Goal: Task Accomplishment & Management: Use online tool/utility

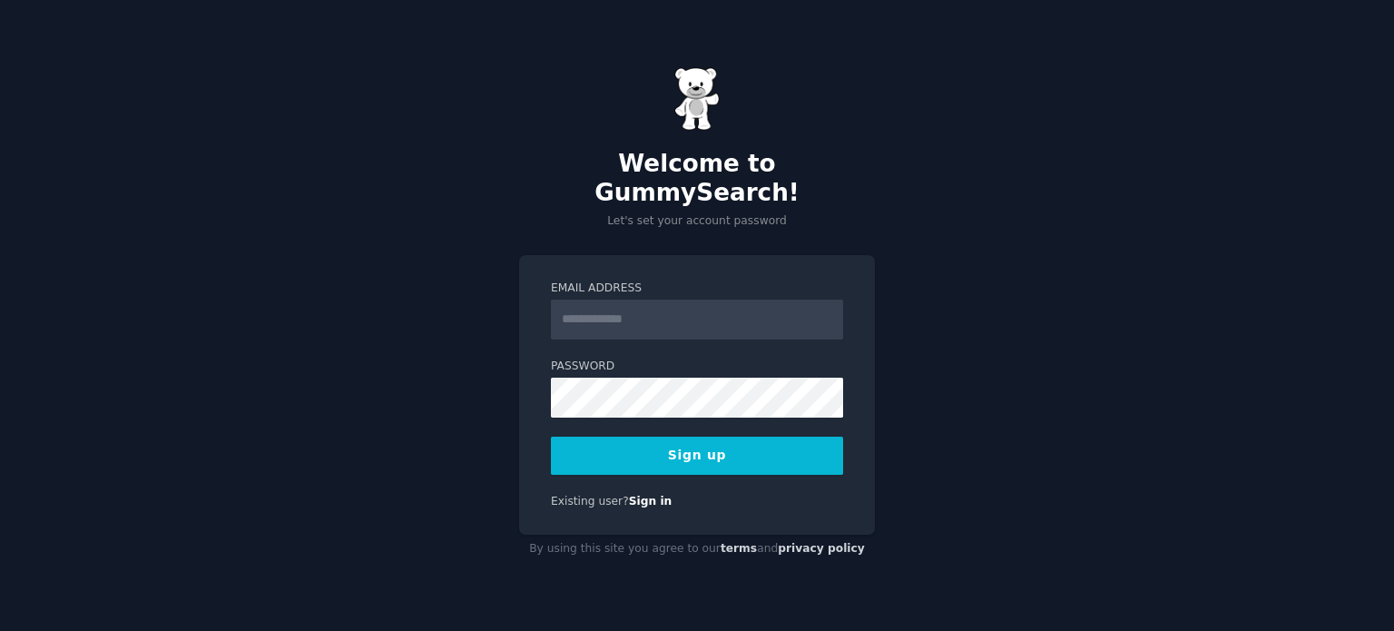
click at [669, 307] on input "Email Address" at bounding box center [697, 320] width 292 height 40
type input "**********"
click at [654, 405] on form "**********" at bounding box center [697, 377] width 292 height 194
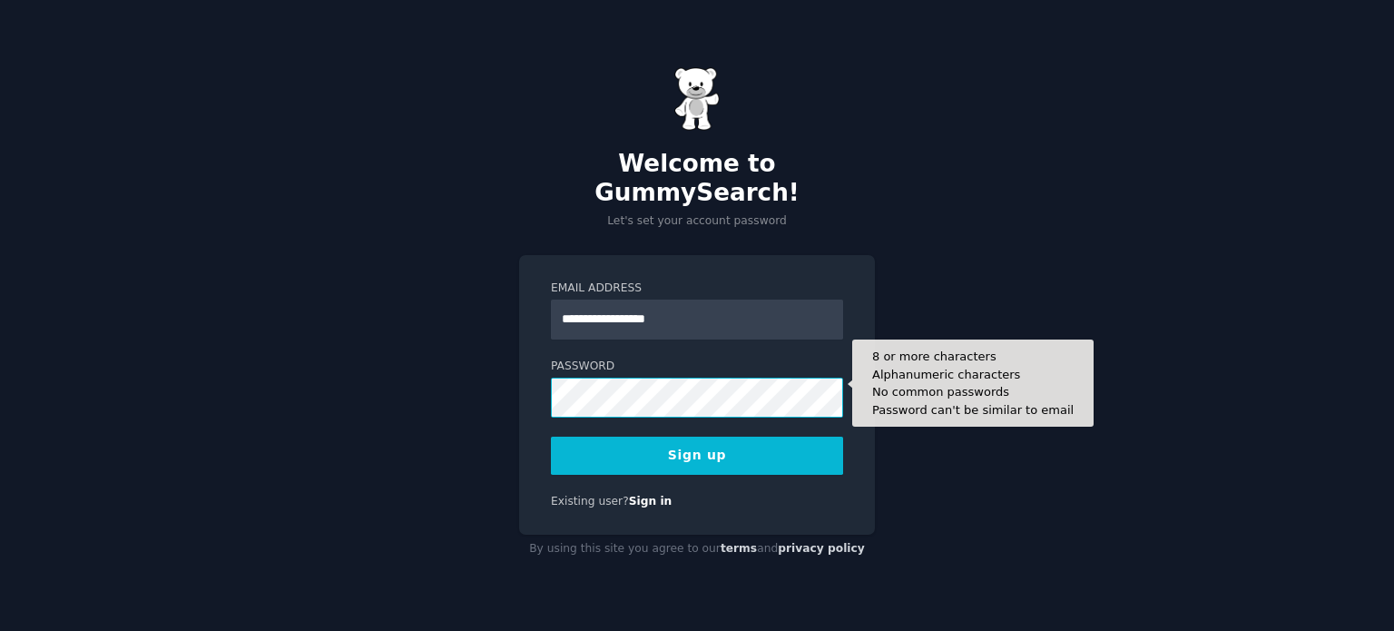
click at [551, 437] on button "Sign up" at bounding box center [697, 456] width 292 height 38
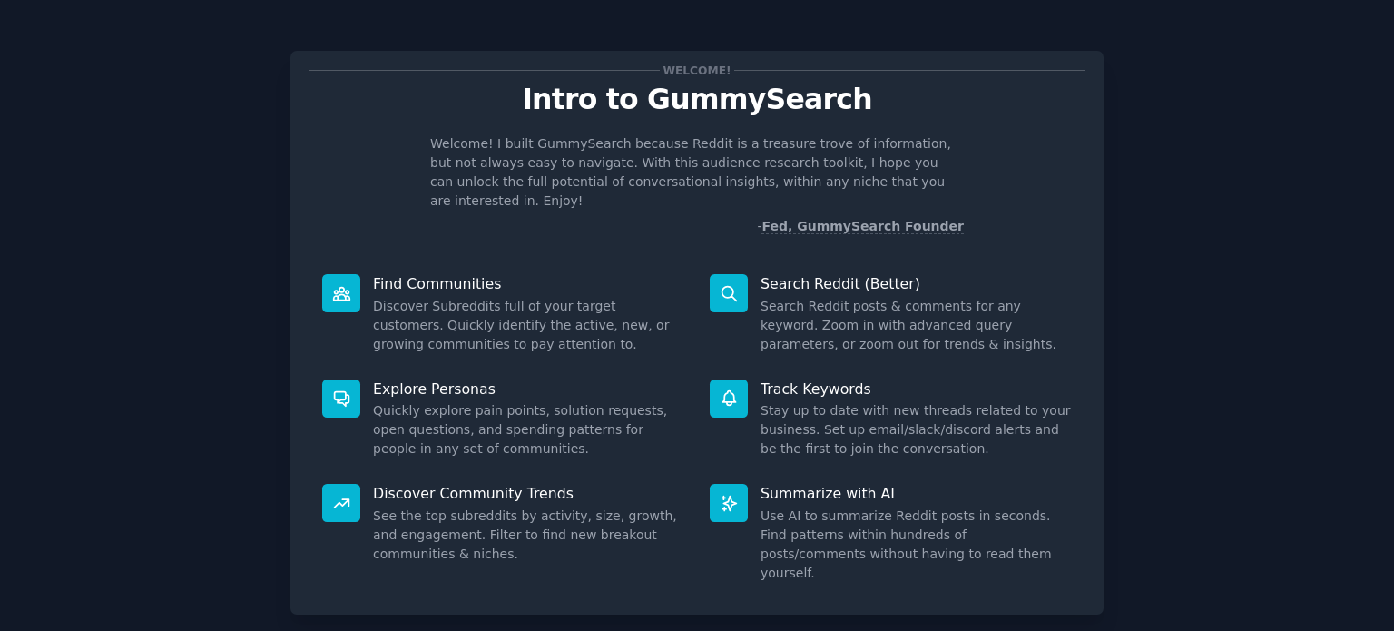
scroll to position [79, 0]
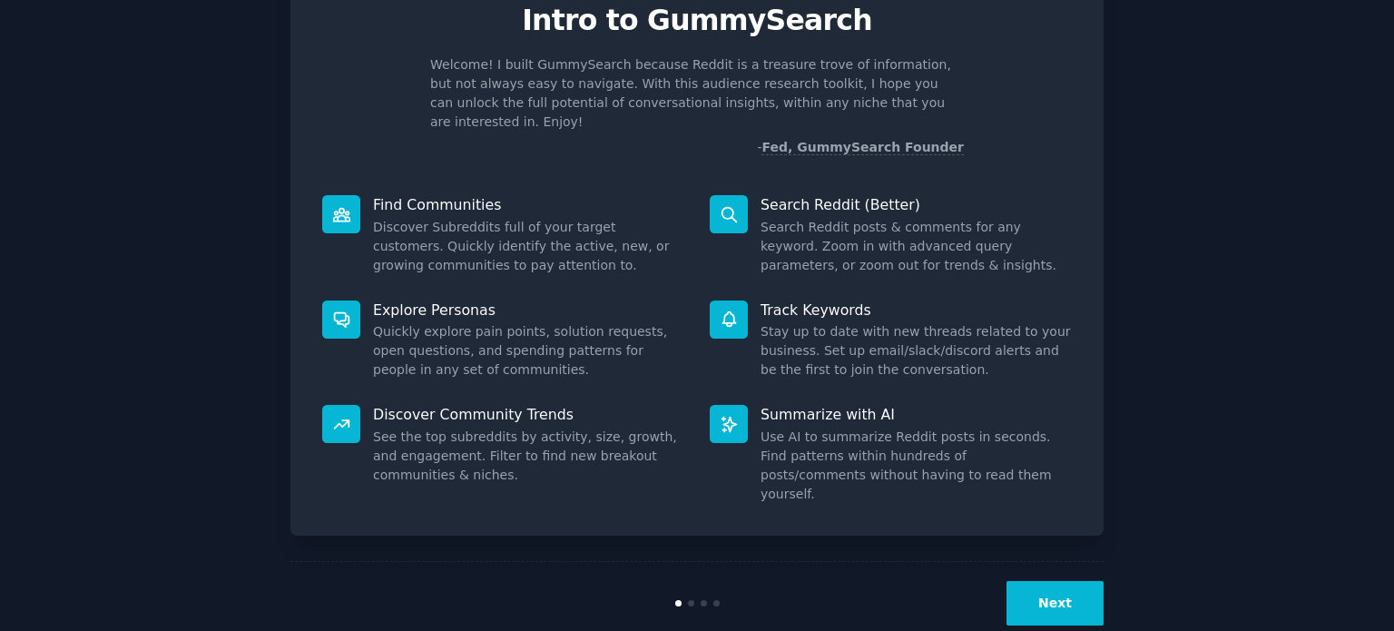
click at [1028, 581] on button "Next" at bounding box center [1055, 603] width 97 height 44
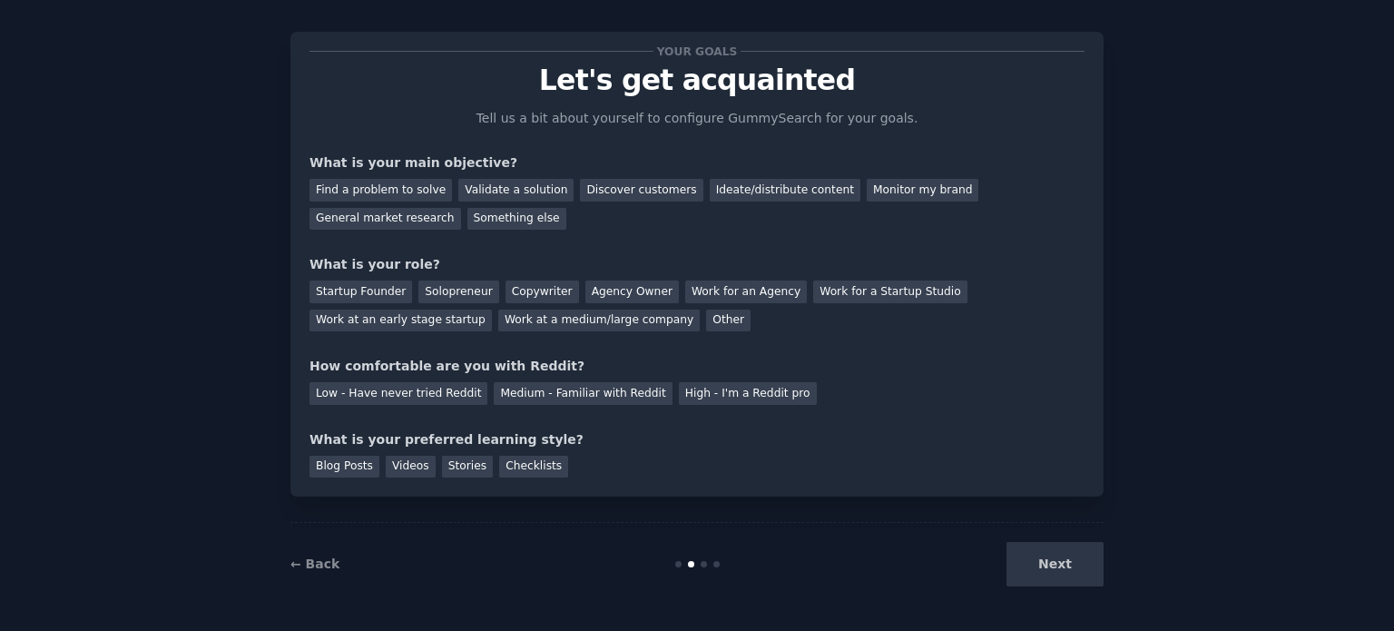
scroll to position [18, 0]
click at [1055, 566] on div "Next" at bounding box center [967, 565] width 271 height 44
click at [410, 387] on div "Low - Have never tried Reddit" at bounding box center [399, 394] width 178 height 23
click at [454, 296] on div "Solopreneur" at bounding box center [458, 292] width 80 height 23
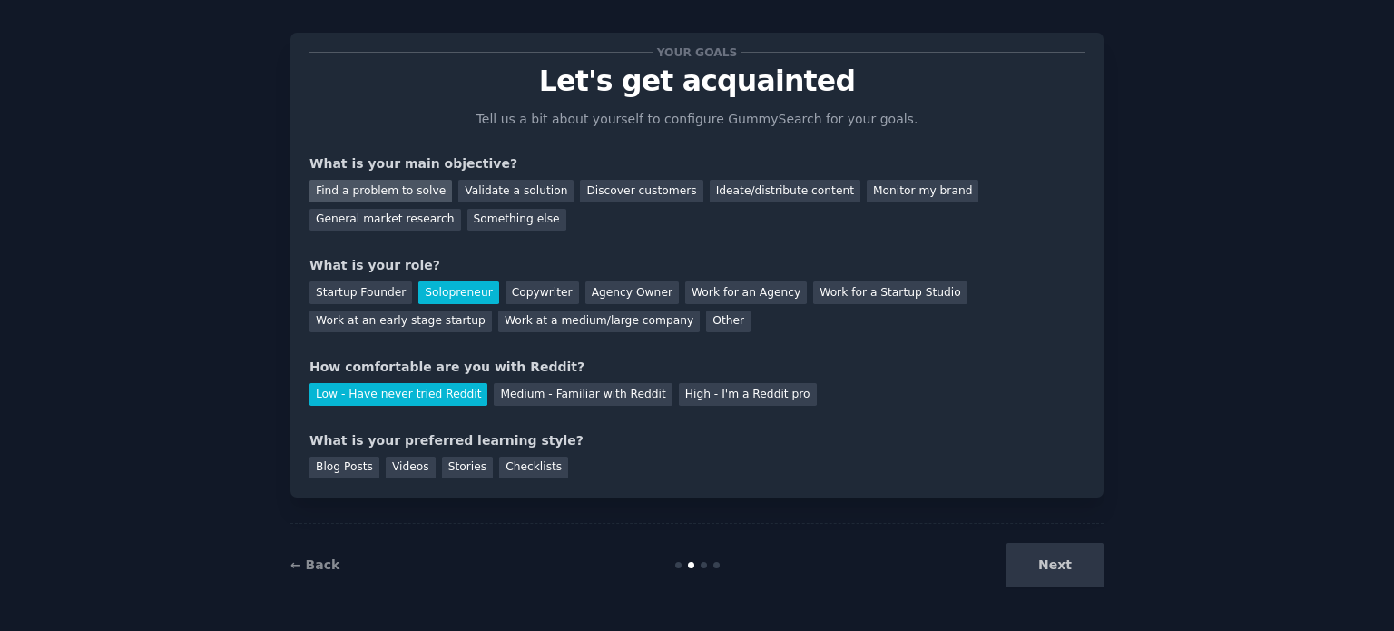
click at [381, 201] on div "Find a problem to solve" at bounding box center [381, 191] width 143 height 23
click at [467, 224] on div "Something else" at bounding box center [516, 220] width 99 height 23
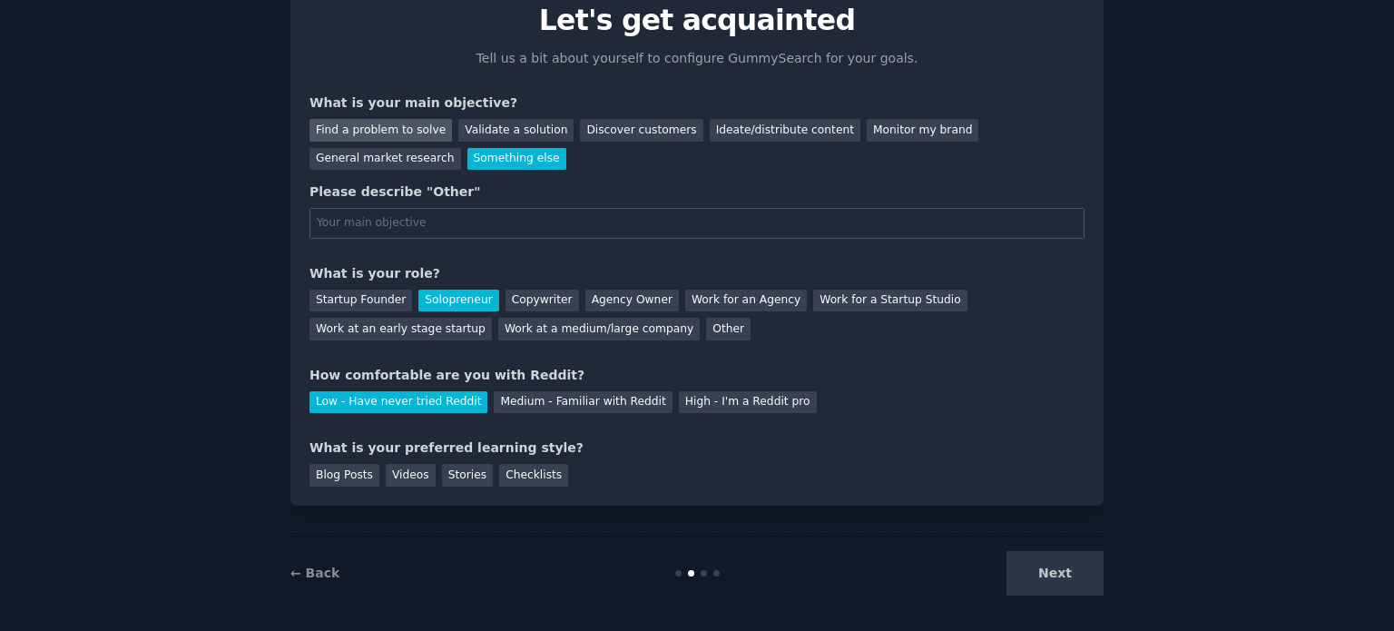
click at [412, 119] on div "Find a problem to solve" at bounding box center [381, 130] width 143 height 23
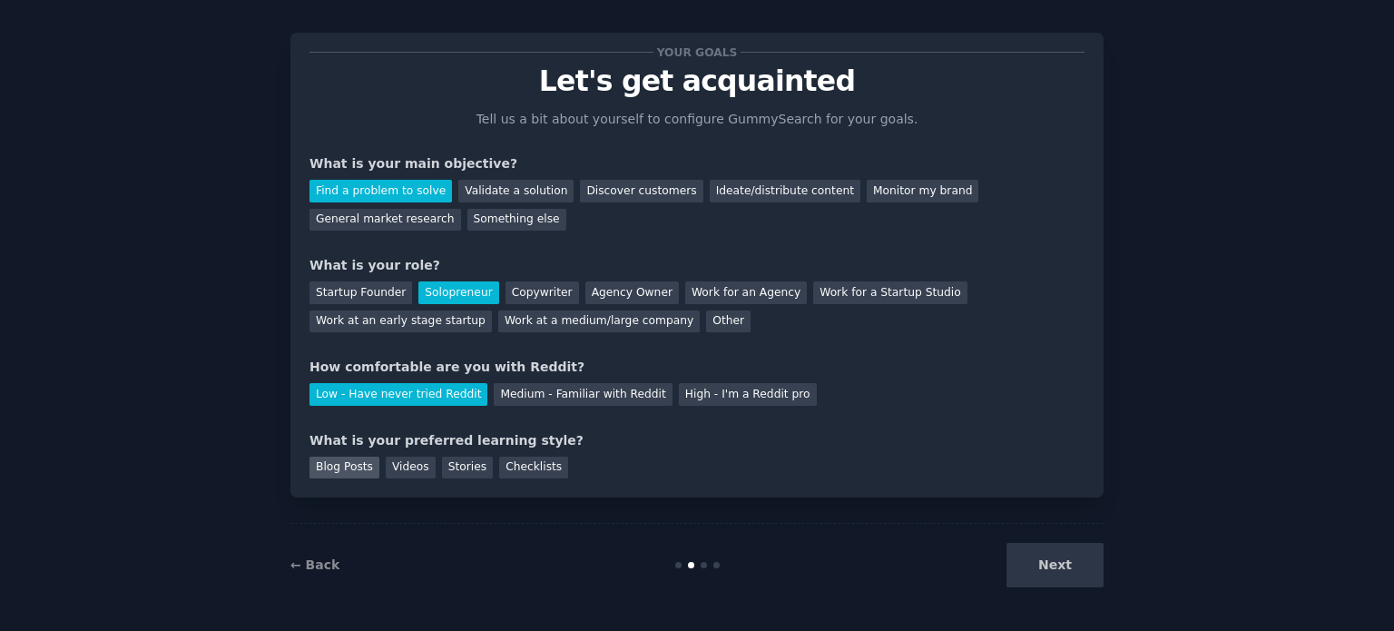
click at [352, 465] on div "Blog Posts" at bounding box center [345, 468] width 70 height 23
click at [1042, 568] on button "Next" at bounding box center [1055, 565] width 97 height 44
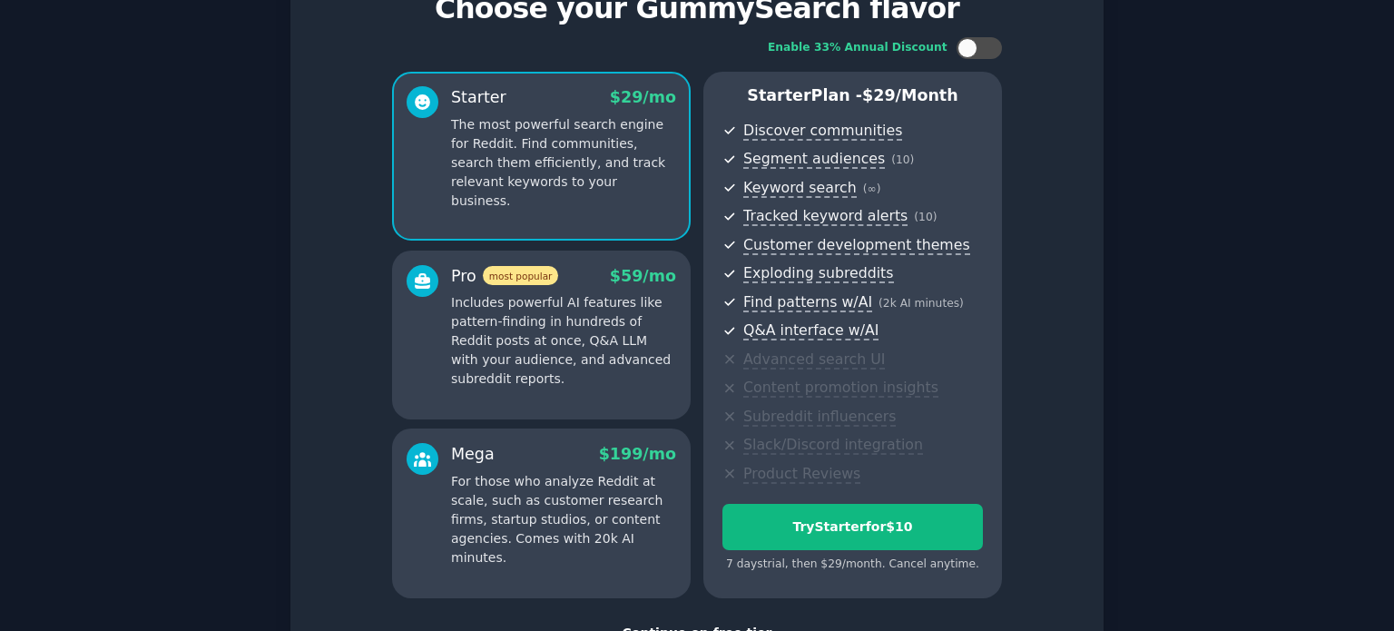
scroll to position [94, 0]
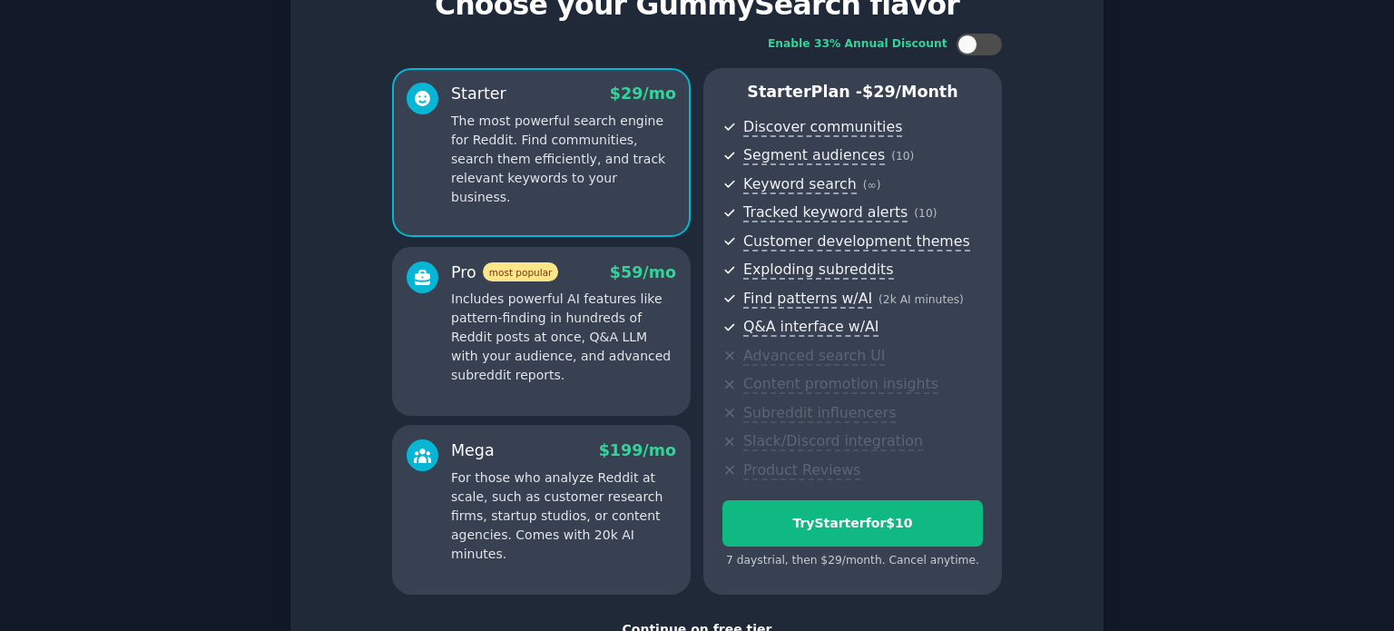
click at [592, 337] on p "Includes powerful AI features like pattern-finding in hundreds of Reddit posts …" at bounding box center [563, 337] width 225 height 95
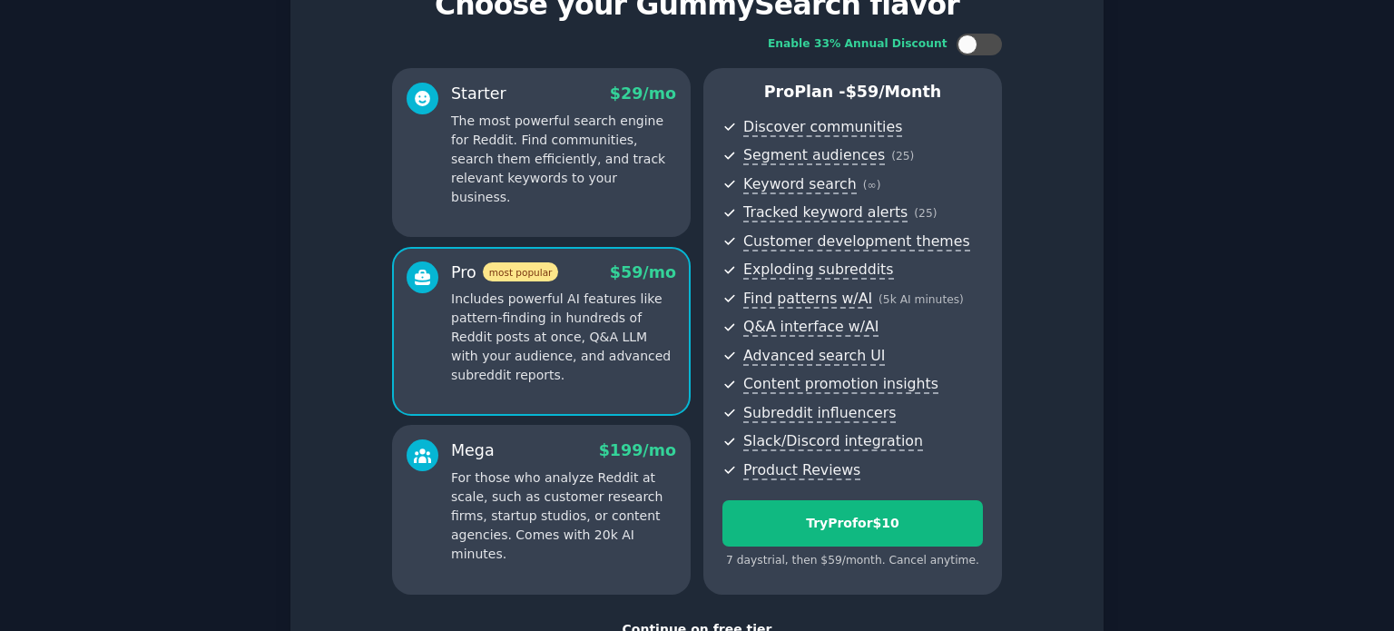
click at [590, 213] on div "Starter $ 29 /mo The most powerful search engine for Reddit. Find communities, …" at bounding box center [541, 152] width 299 height 169
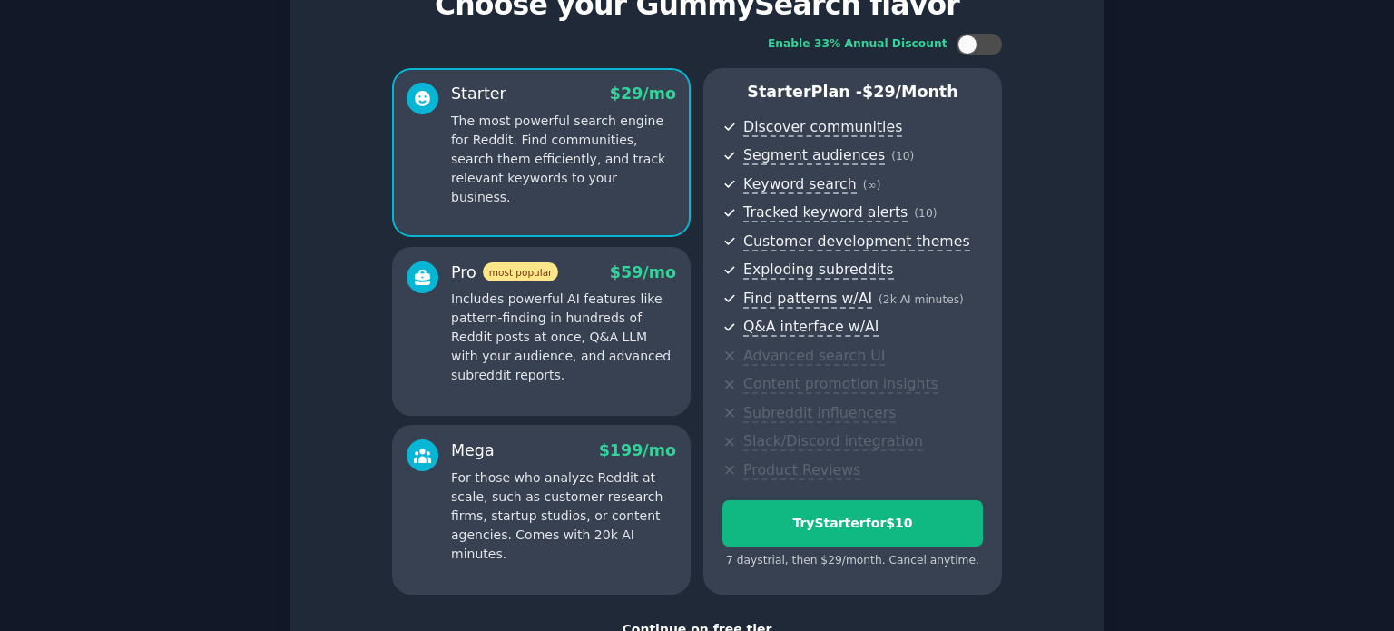
click at [569, 332] on p "Includes powerful AI features like pattern-finding in hundreds of Reddit posts …" at bounding box center [563, 337] width 225 height 95
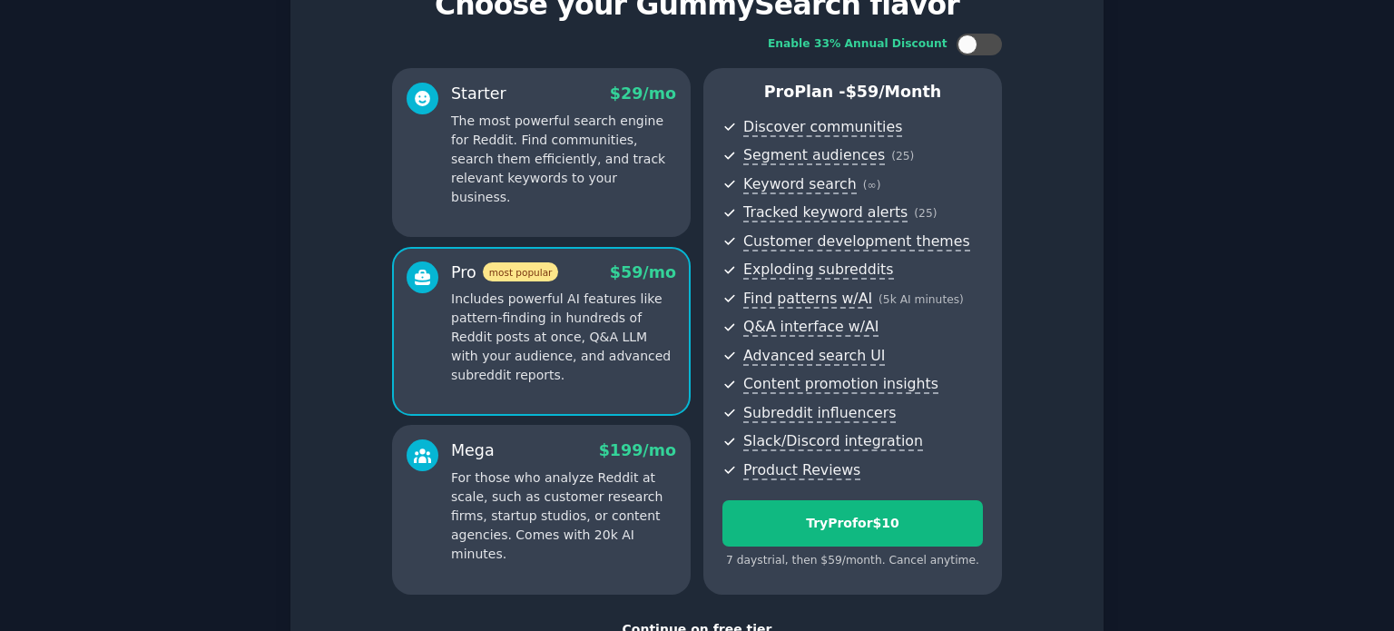
click at [600, 171] on p "The most powerful search engine for Reddit. Find communities, search them effic…" at bounding box center [563, 159] width 225 height 95
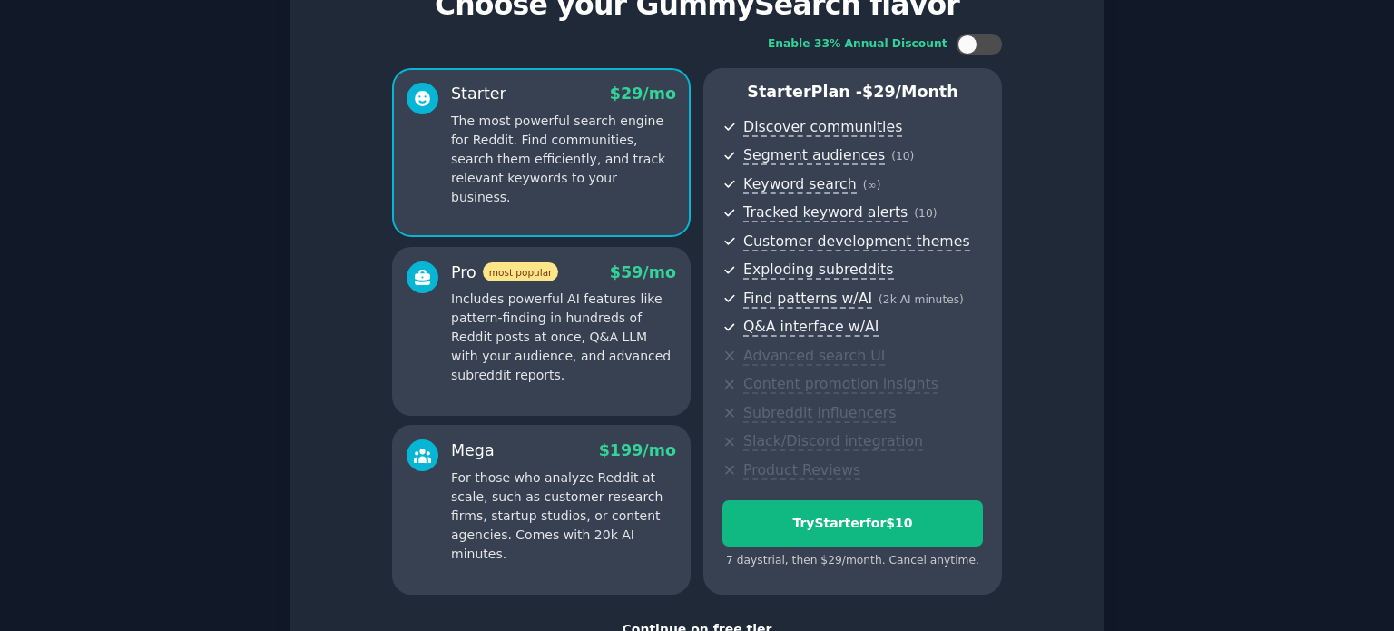
click at [566, 321] on p "Includes powerful AI features like pattern-finding in hundreds of Reddit posts …" at bounding box center [563, 337] width 225 height 95
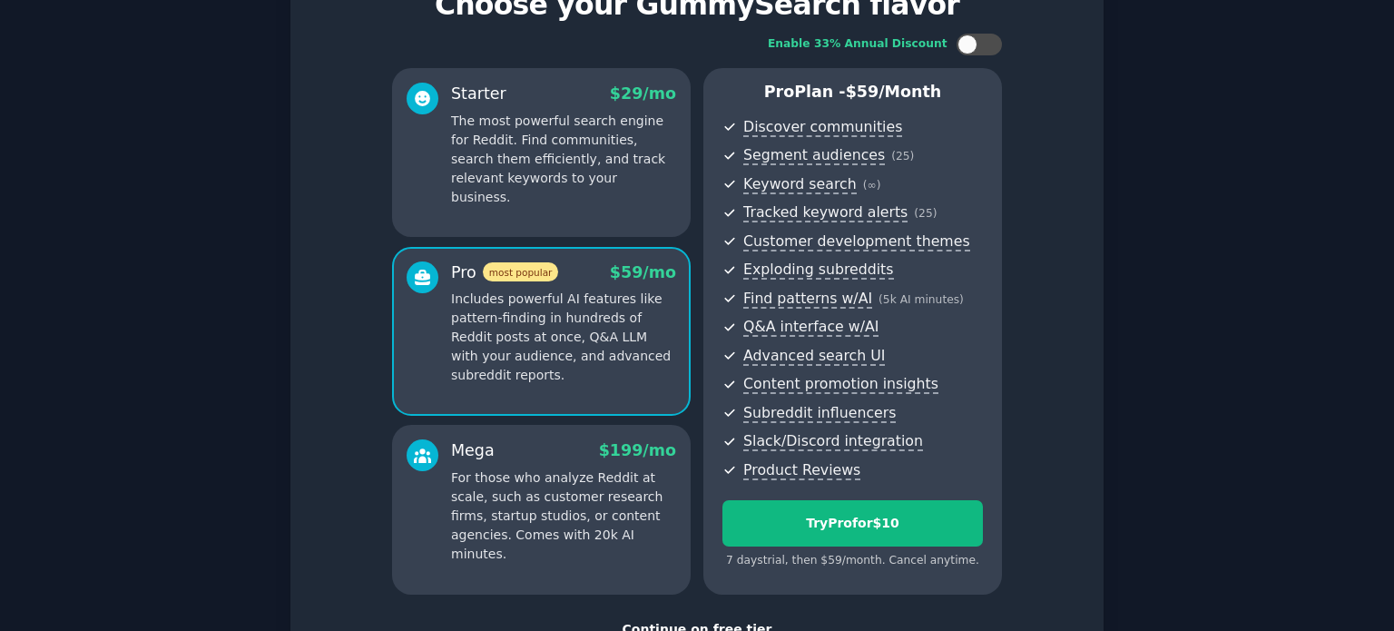
click at [589, 192] on div "Starter $ 29 /mo The most powerful search engine for Reddit. Find communities, …" at bounding box center [541, 152] width 299 height 169
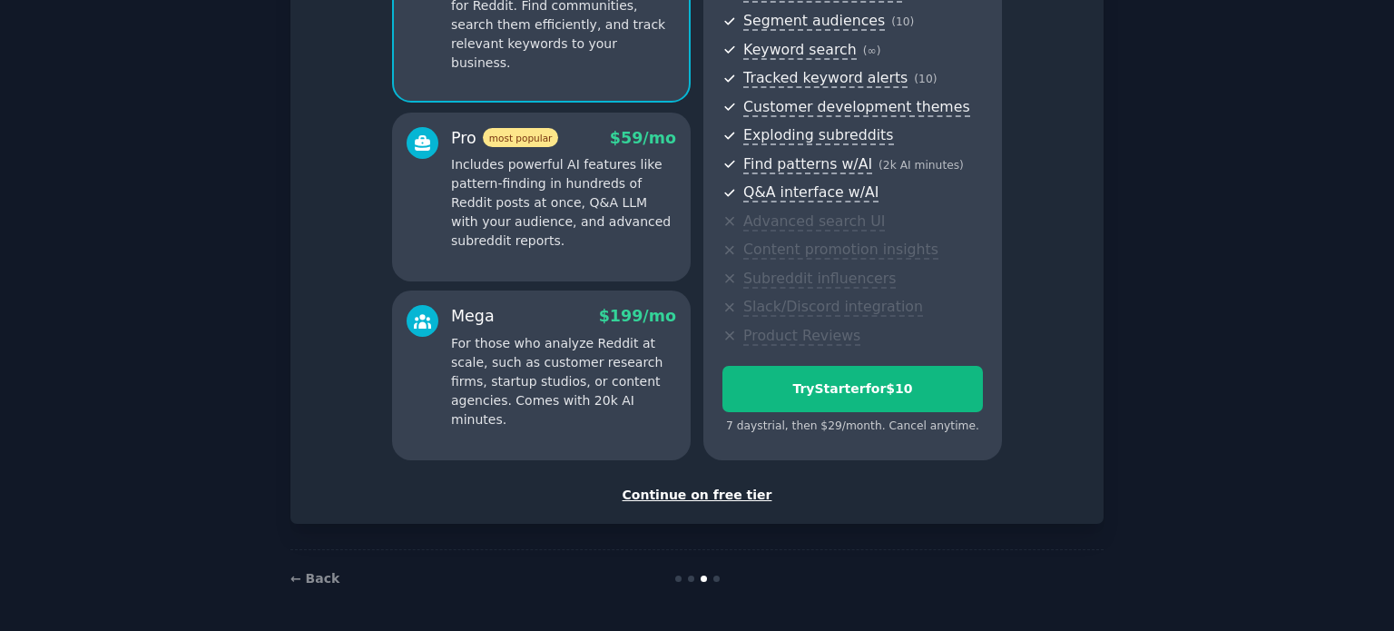
click at [658, 487] on div "Continue on free tier" at bounding box center [697, 495] width 775 height 19
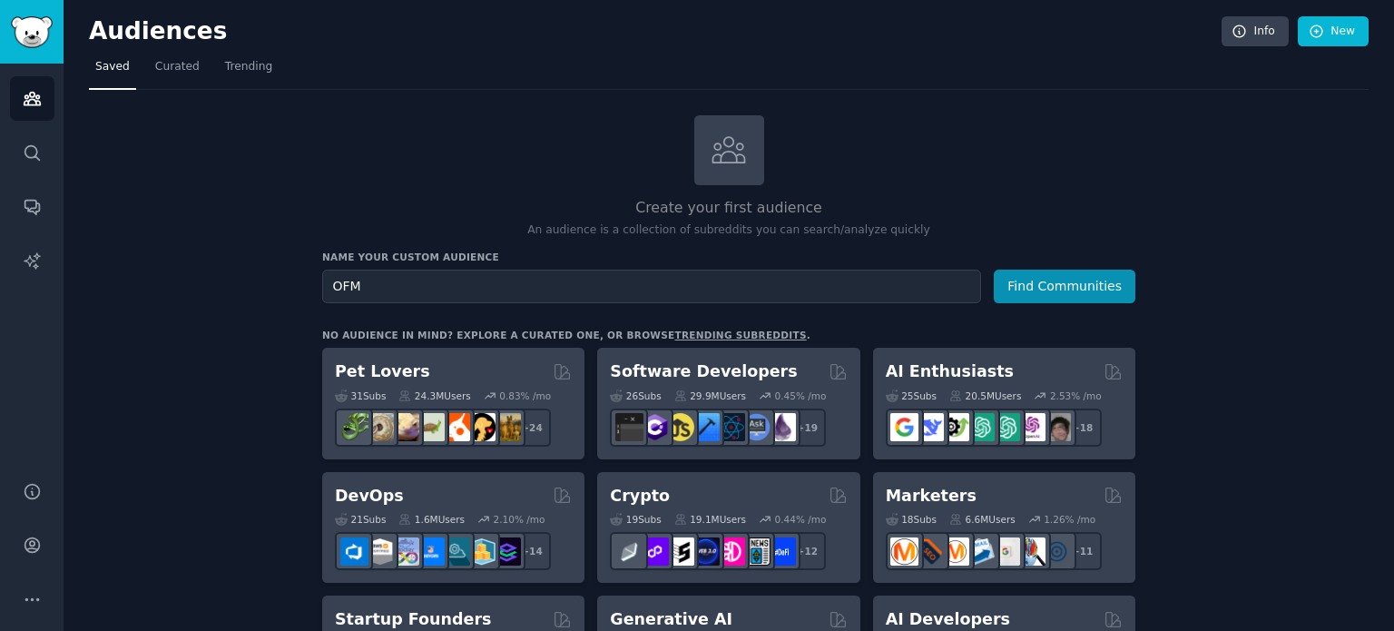
click at [994, 270] on button "Find Communities" at bounding box center [1065, 287] width 142 height 34
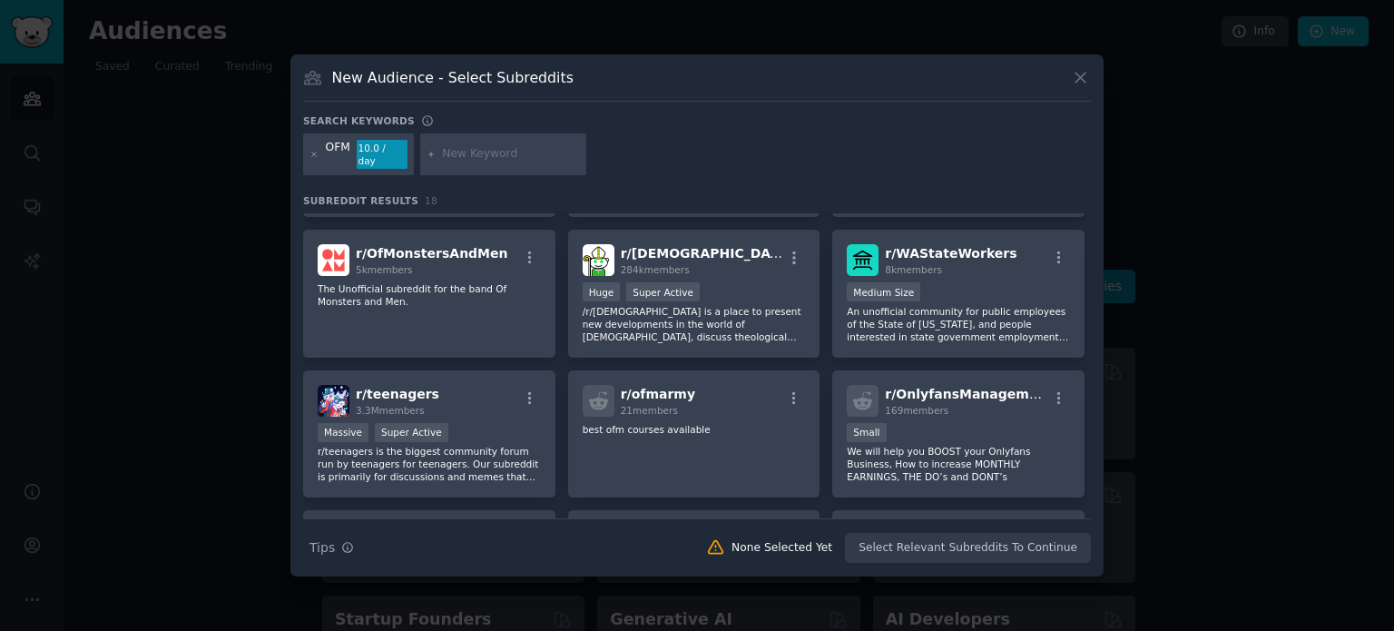
scroll to position [359, 0]
click at [1076, 82] on icon at bounding box center [1080, 77] width 19 height 19
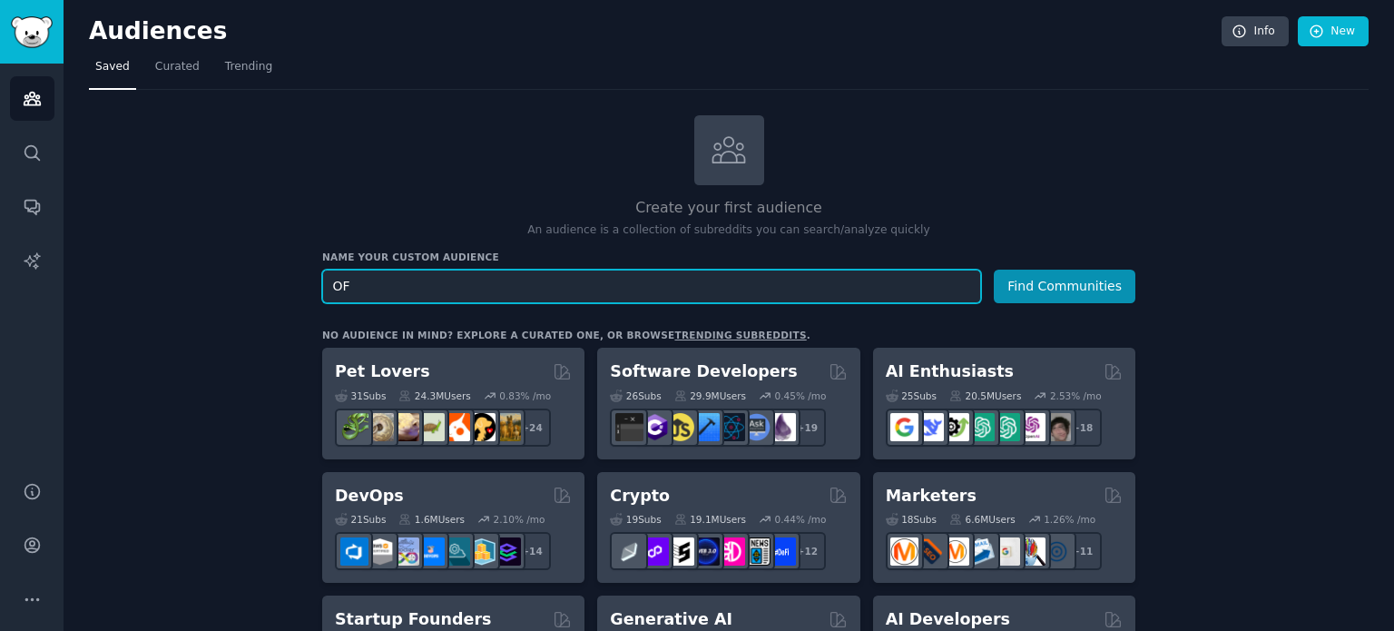
type input "O"
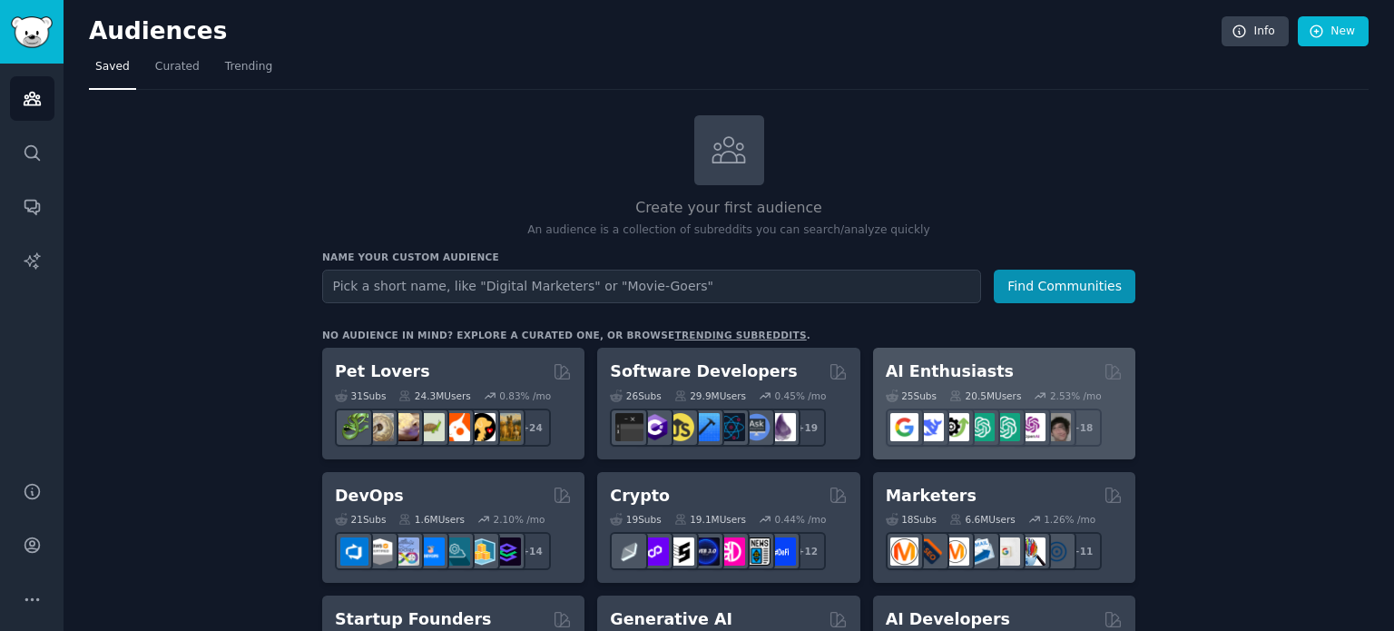
click at [953, 369] on h2 "AI Enthusiasts" at bounding box center [950, 371] width 128 height 23
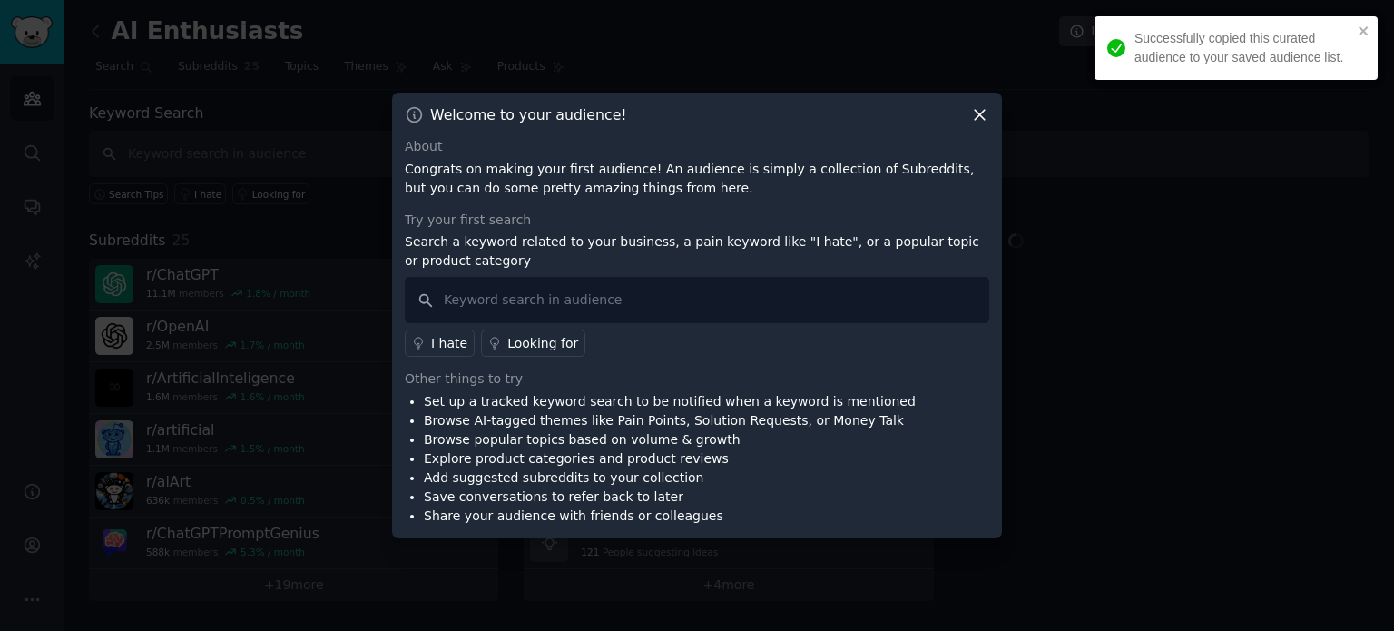
click at [973, 115] on icon at bounding box center [979, 114] width 19 height 19
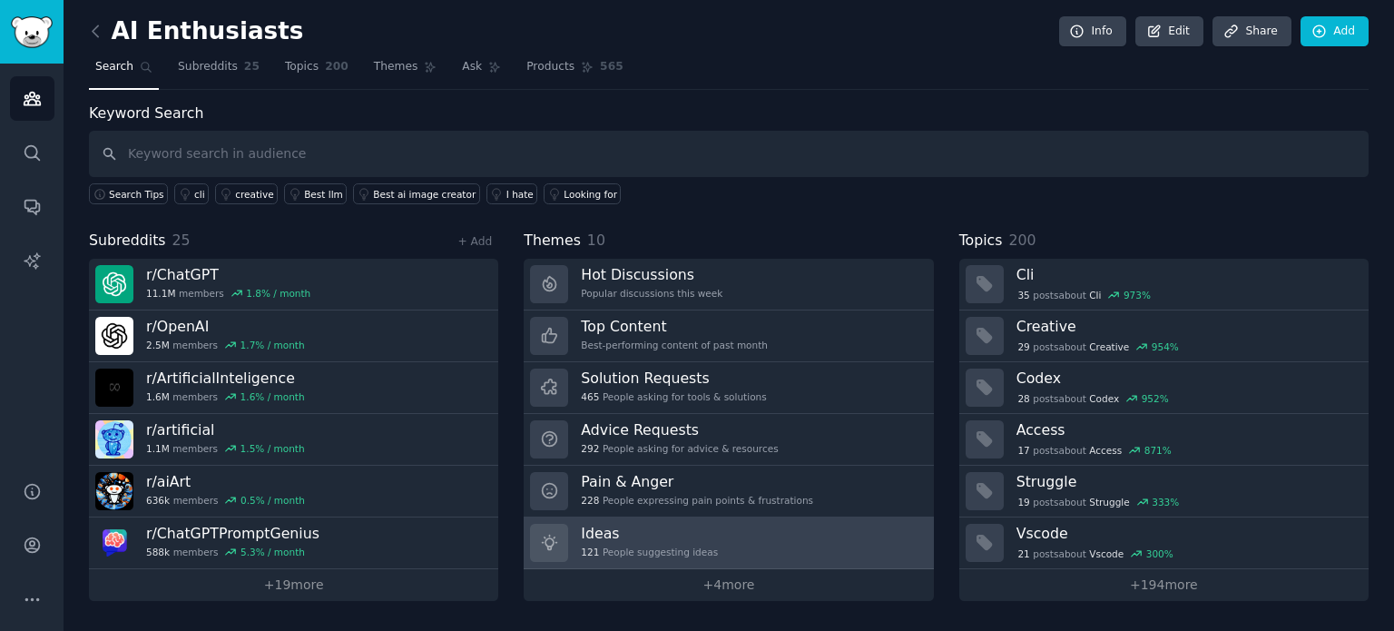
click at [761, 537] on link "Ideas 121 People suggesting ideas" at bounding box center [728, 543] width 409 height 52
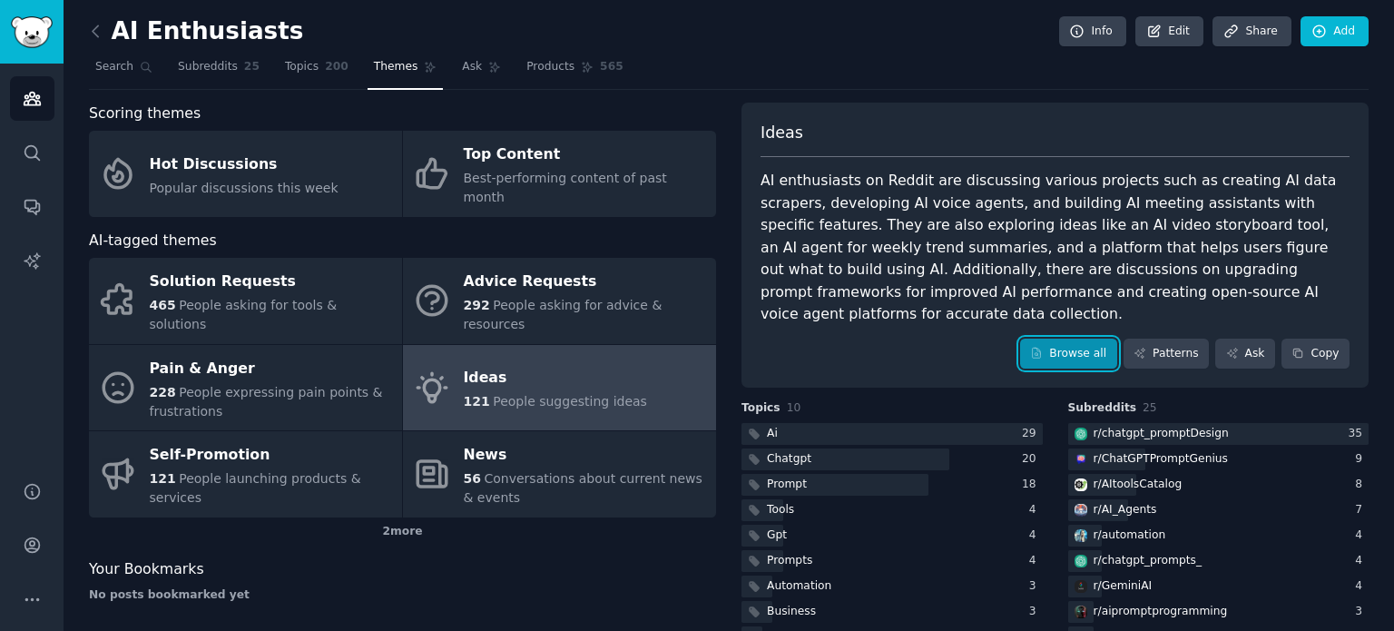
click at [1043, 347] on icon at bounding box center [1036, 353] width 13 height 13
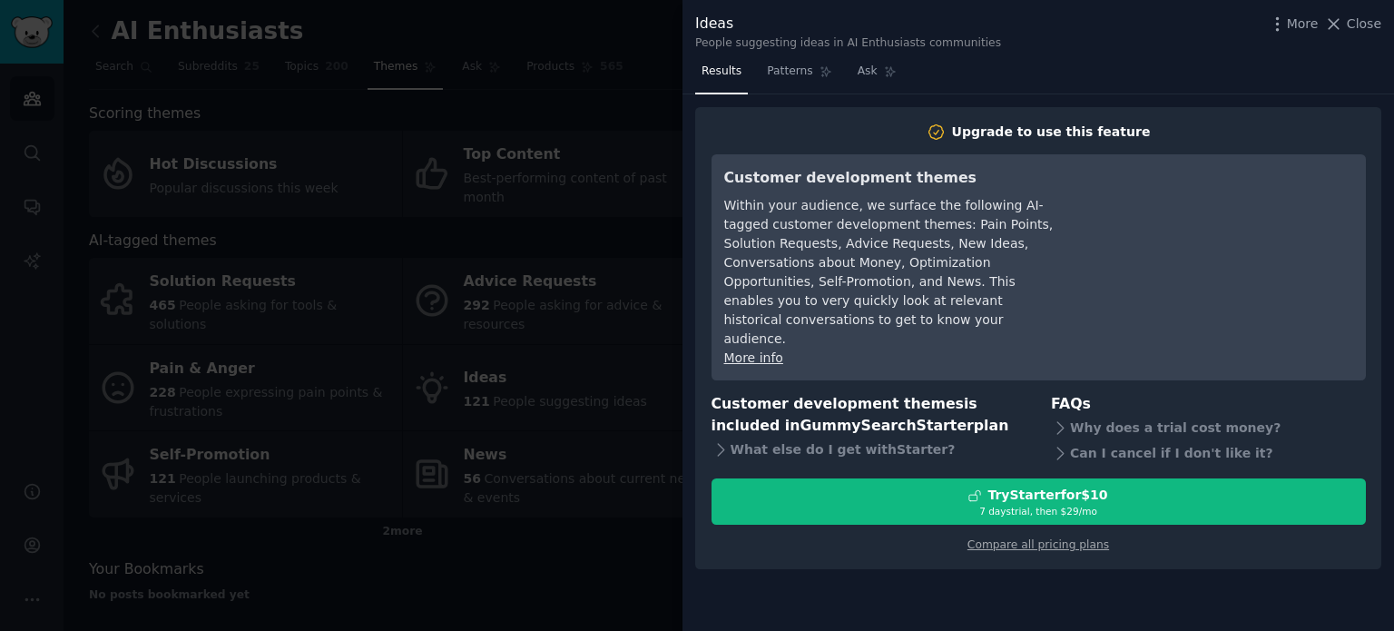
click at [898, 279] on div "Within your audience, we surface the following AI-tagged customer development t…" at bounding box center [889, 272] width 331 height 152
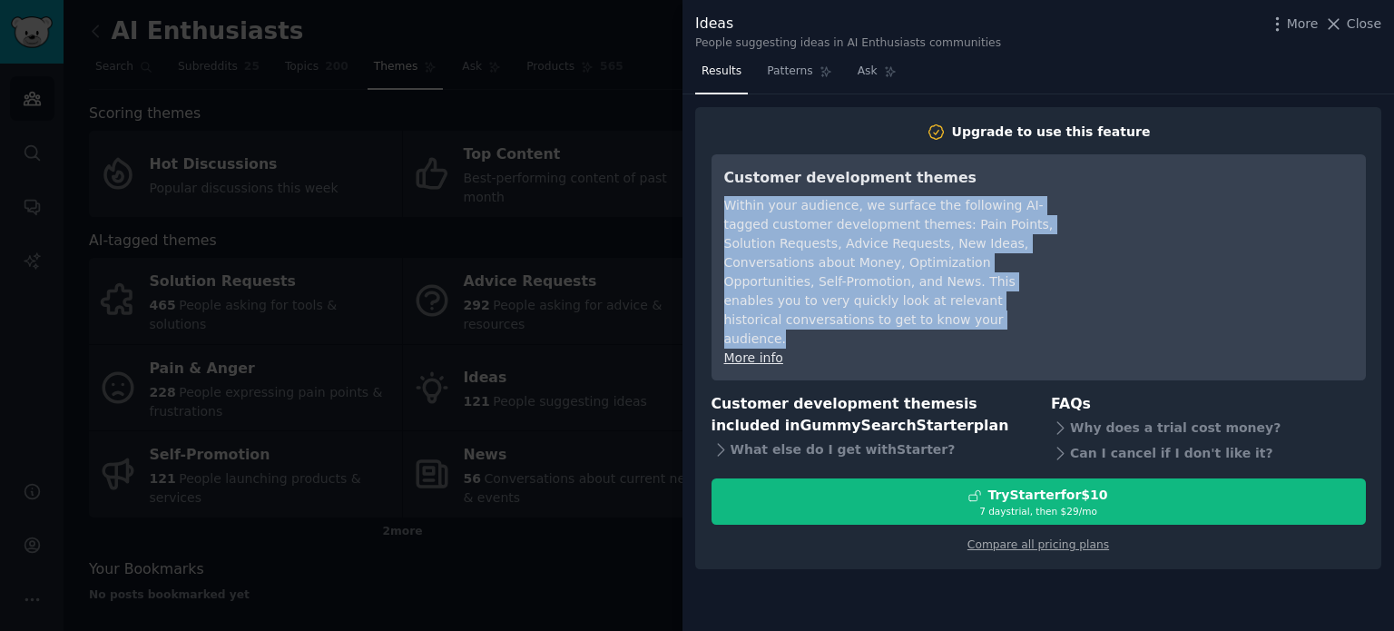
click at [898, 279] on div "Within your audience, we surface the following AI-tagged customer development t…" at bounding box center [889, 272] width 331 height 152
